Goal: Transaction & Acquisition: Subscribe to service/newsletter

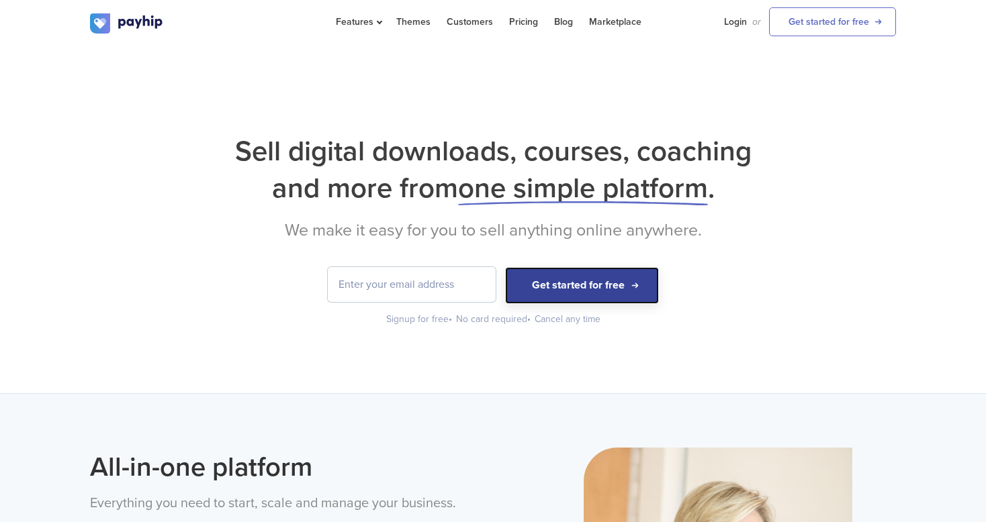
click at [566, 287] on button "Get started for free" at bounding box center [582, 285] width 154 height 37
click at [386, 287] on input "email" at bounding box center [412, 284] width 168 height 35
type input "taslimamolla588@gmail.com"
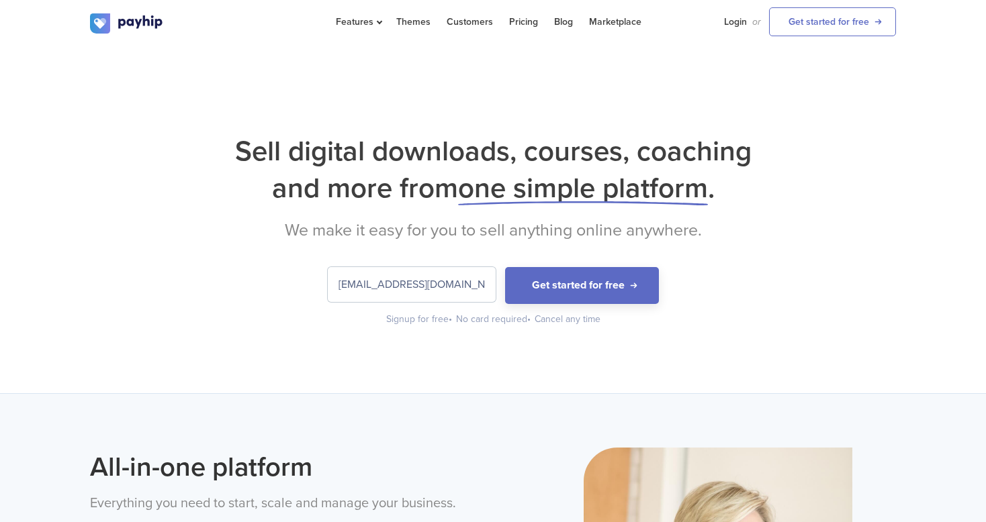
click at [505, 267] on button "Get started for free" at bounding box center [582, 285] width 154 height 37
click at [461, 24] on link "Customers" at bounding box center [470, 22] width 46 height 44
